Goal: Information Seeking & Learning: Learn about a topic

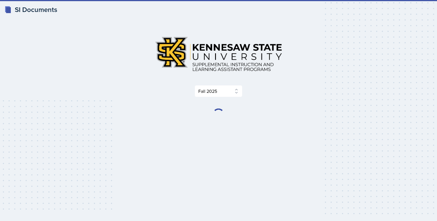
select select "2bed604d-1099-4043-b1bc-2365e8740244"
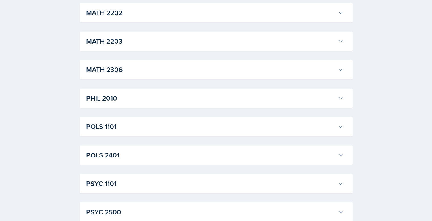
scroll to position [675, 0]
click at [141, 127] on h3 "POLS 1101" at bounding box center [210, 126] width 249 height 10
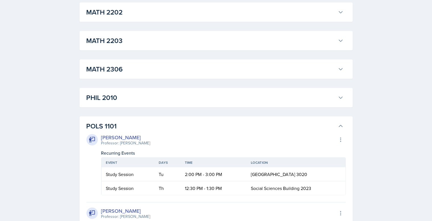
click at [141, 127] on h3 "POLS 1101" at bounding box center [210, 126] width 249 height 10
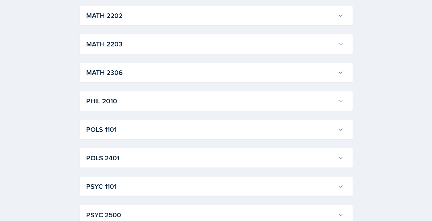
scroll to position [678, 0]
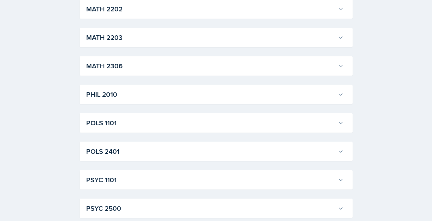
click at [124, 127] on h3 "POLS 1101" at bounding box center [210, 123] width 249 height 10
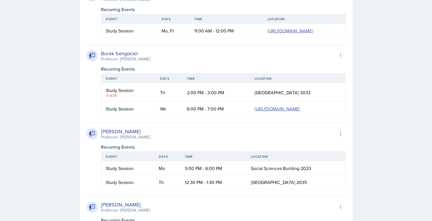
scroll to position [892, 0]
drag, startPoint x: 112, startPoint y: 132, endPoint x: 116, endPoint y: 132, distance: 4.6
click at [116, 98] on div "9/25" at bounding box center [128, 94] width 45 height 5
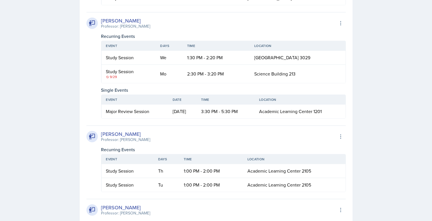
scroll to position [1150, 0]
click at [114, 79] on div "9/29" at bounding box center [128, 76] width 45 height 5
click at [86, 118] on div "[PERSON_NAME] Professor: [PERSON_NAME] Export to Google Calendar Recurring Even…" at bounding box center [215, 65] width 259 height 106
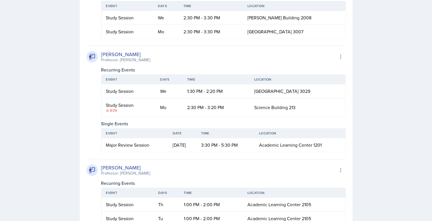
scroll to position [1140, 0]
